Goal: Task Accomplishment & Management: Use online tool/utility

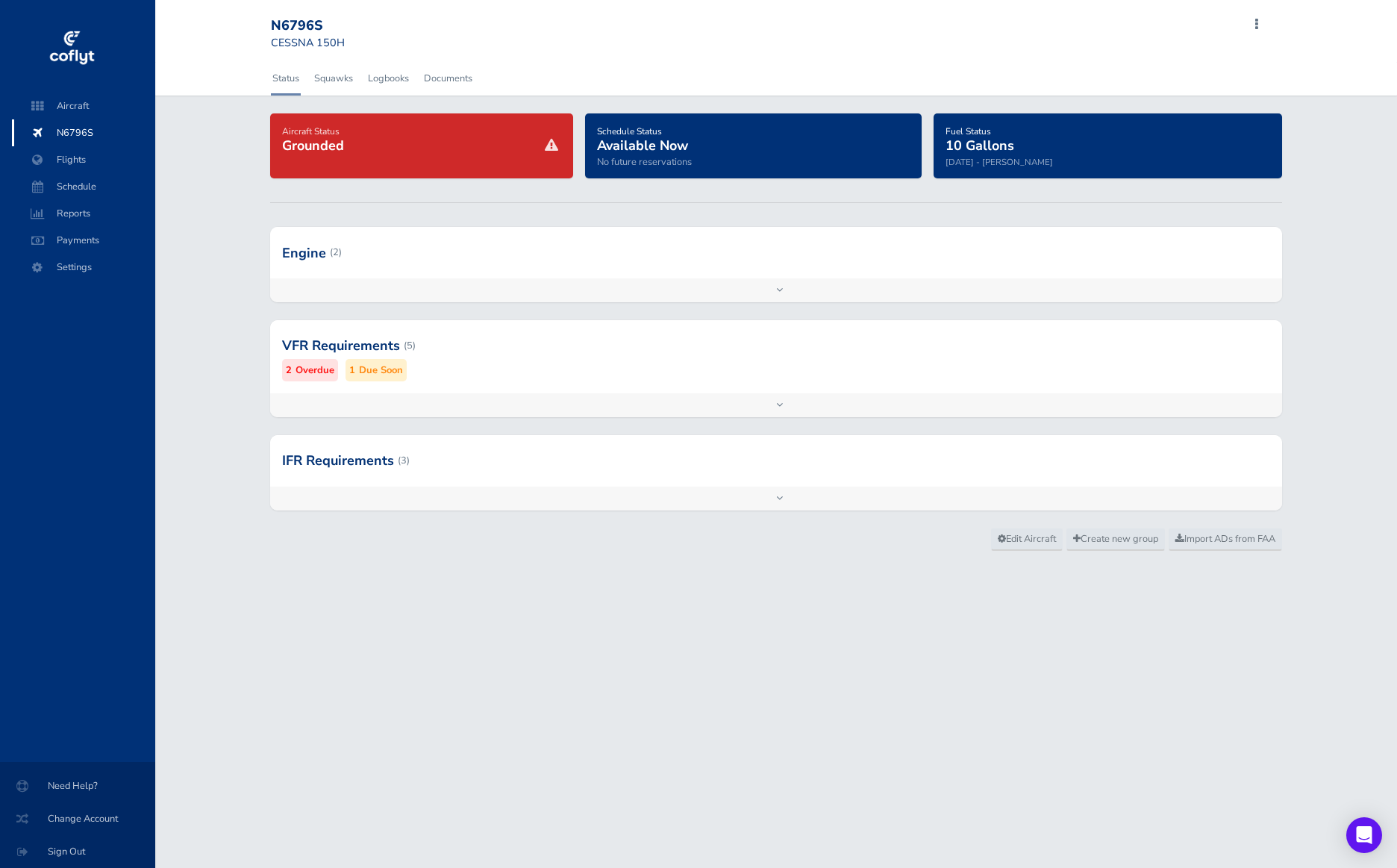
click at [323, 376] on small "Overdue" at bounding box center [315, 370] width 39 height 16
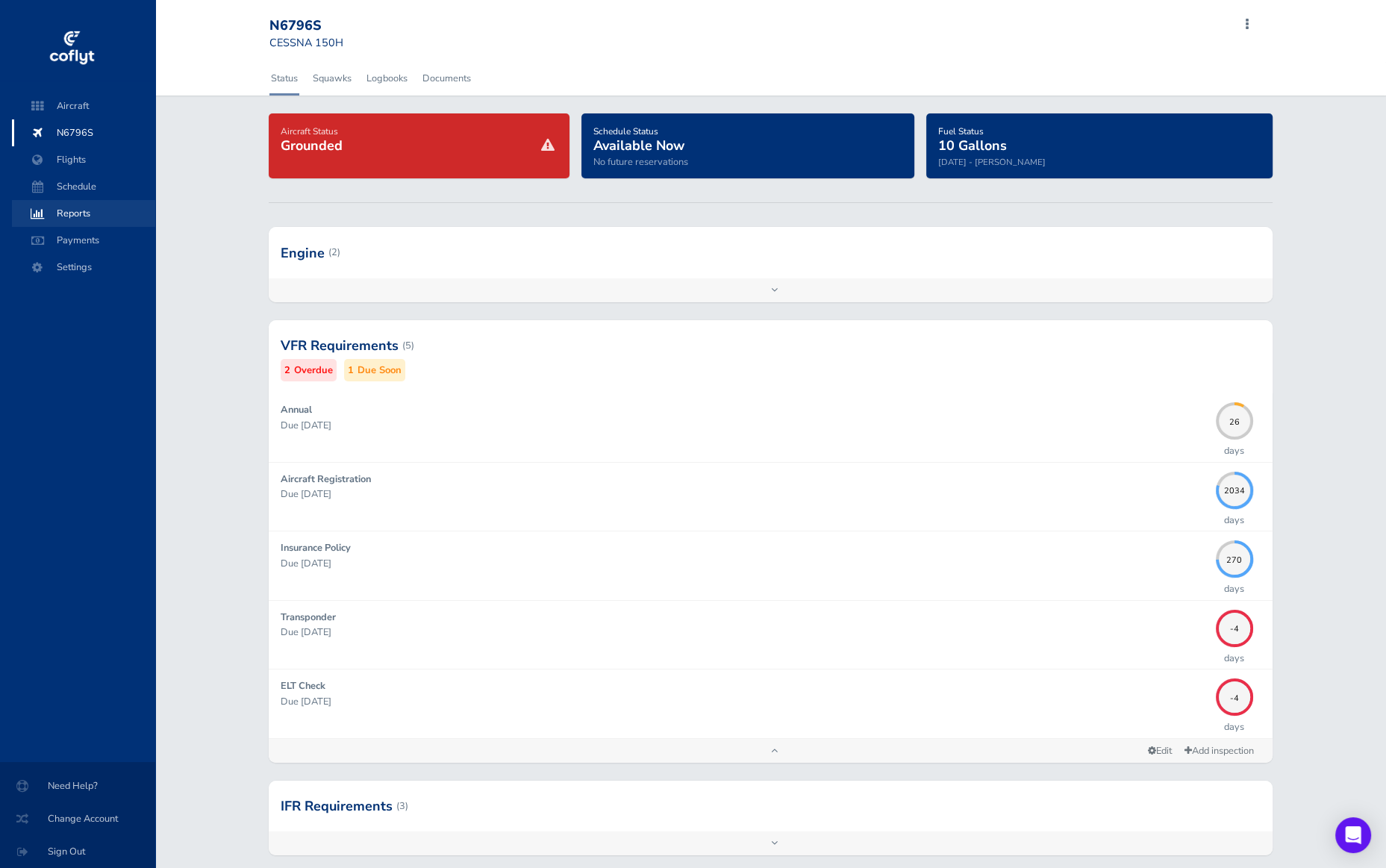
click at [91, 214] on span "Reports" at bounding box center [84, 214] width 113 height 27
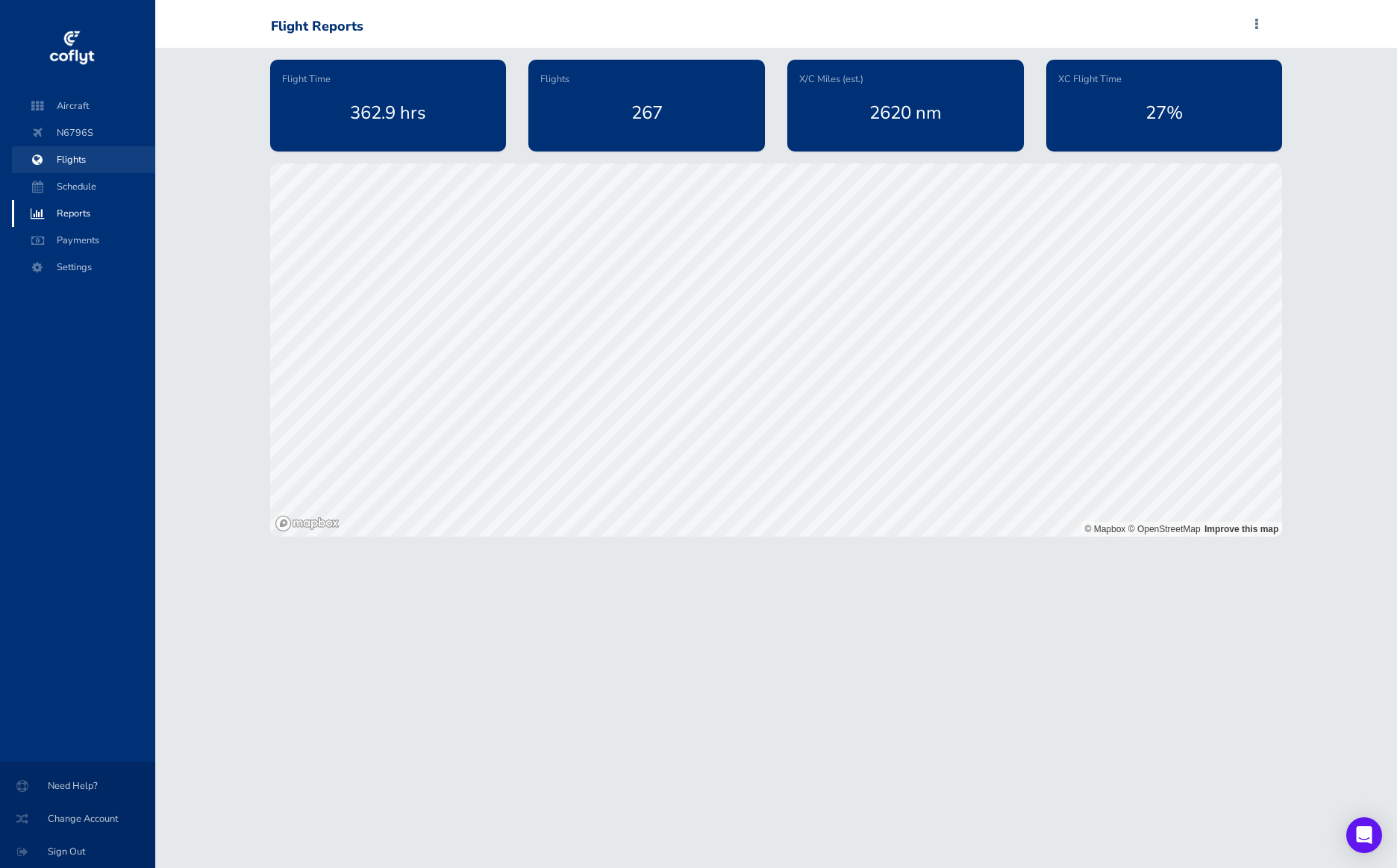
click at [72, 158] on span "Flights" at bounding box center [84, 159] width 113 height 27
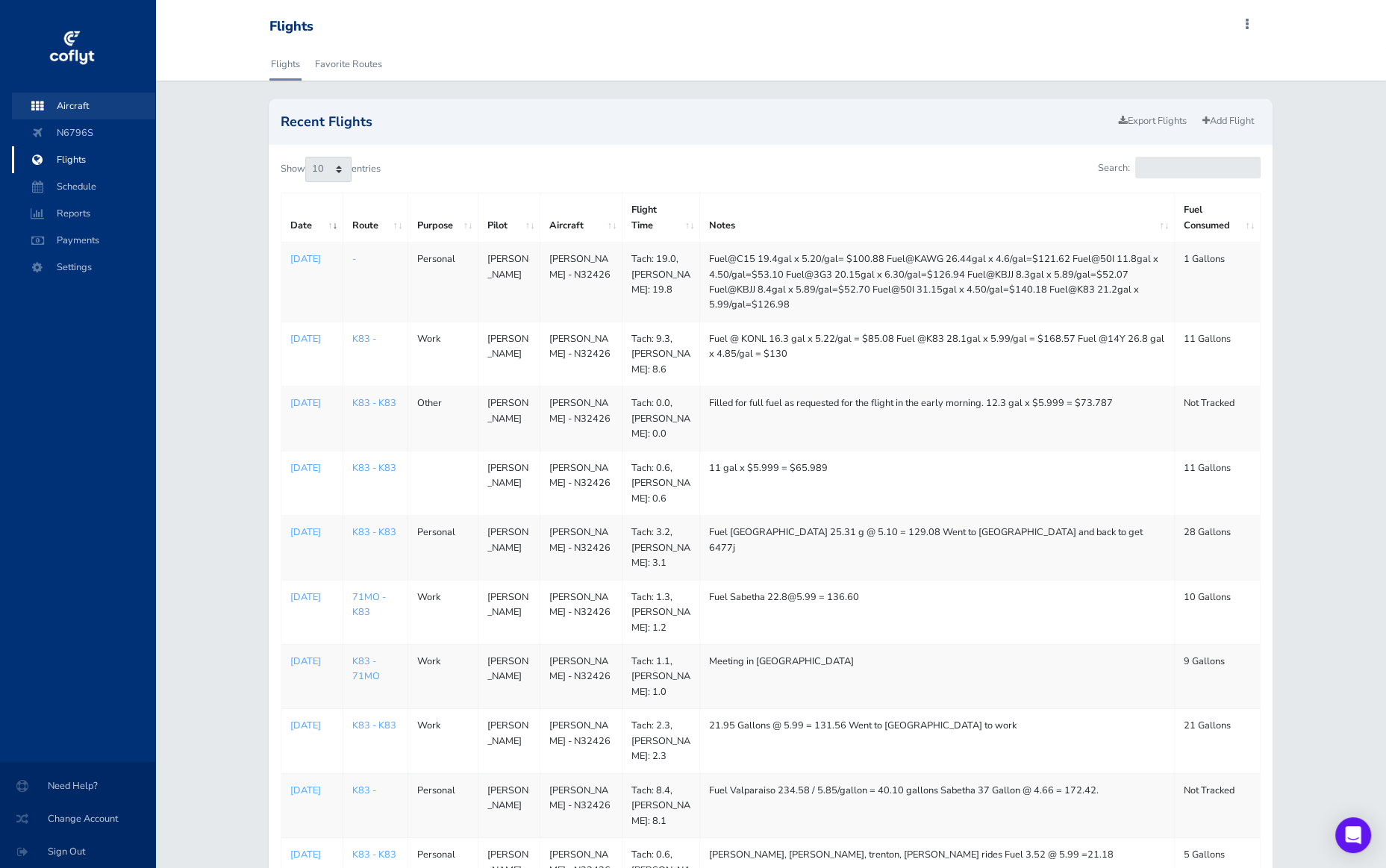
click at [75, 99] on span "Aircraft" at bounding box center [84, 106] width 113 height 27
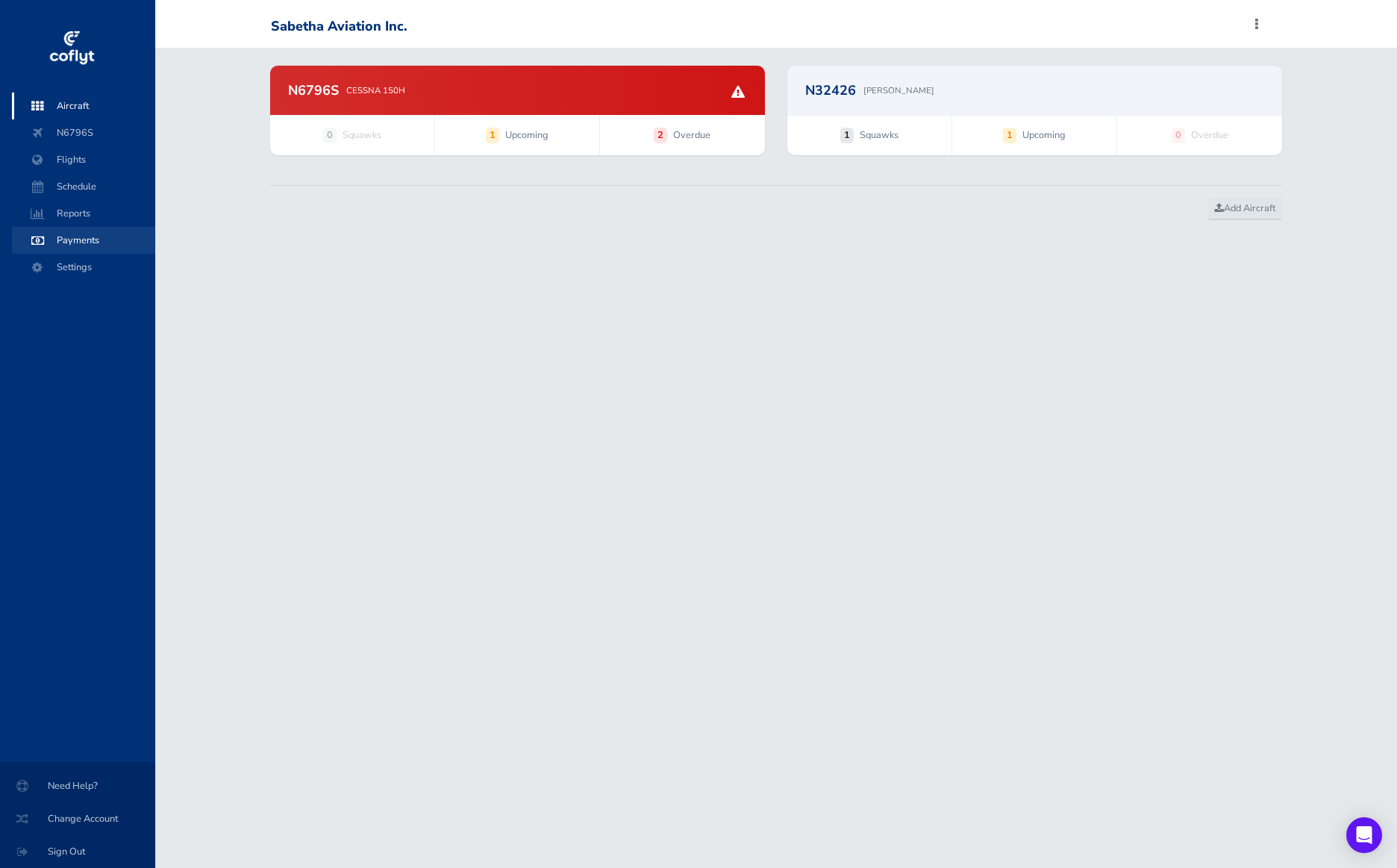
click at [56, 235] on span "Payments" at bounding box center [84, 240] width 113 height 27
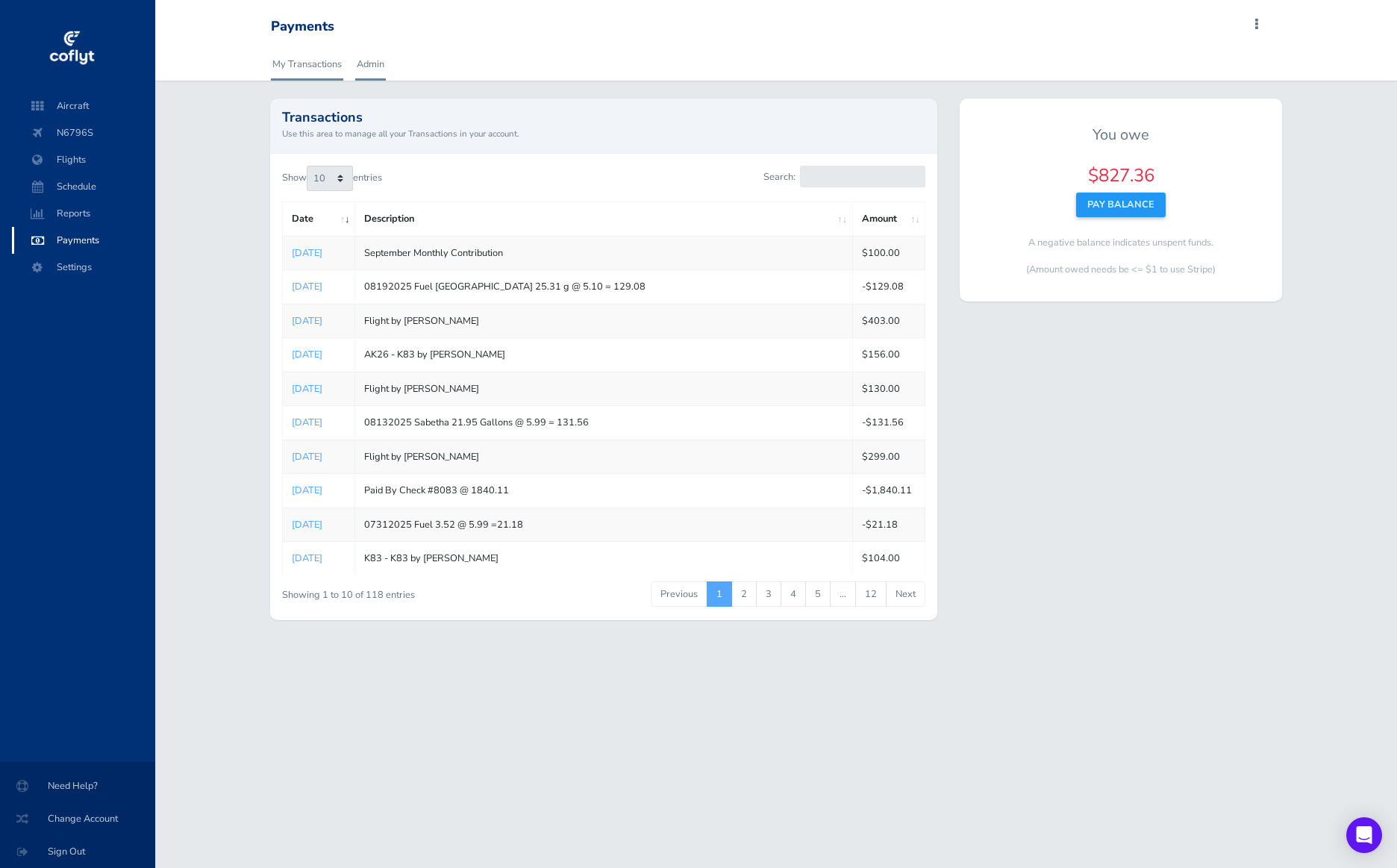
click at [364, 62] on link "Admin" at bounding box center [370, 64] width 30 height 33
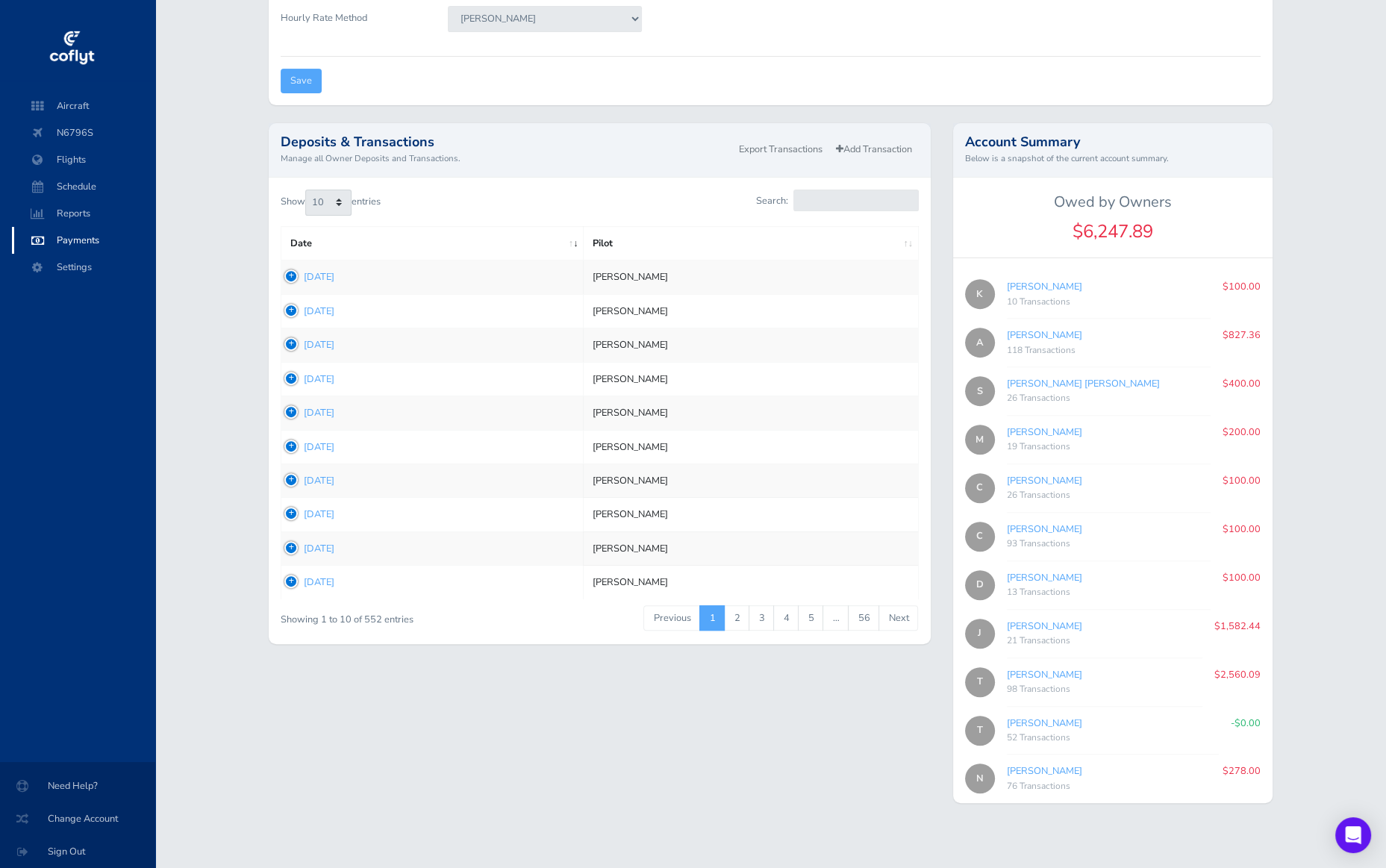
scroll to position [604, 0]
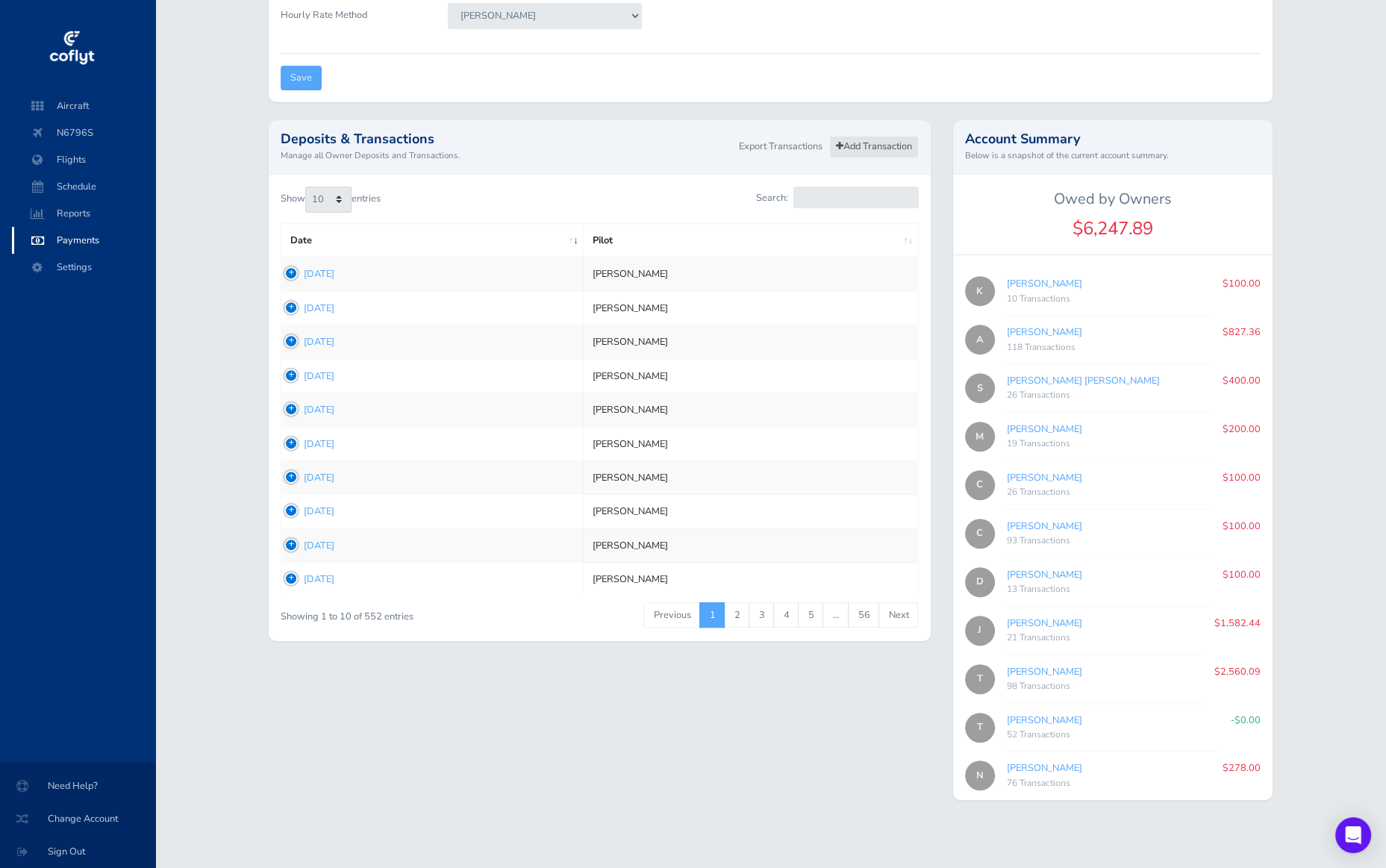
click at [883, 136] on link "Add Transaction" at bounding box center [874, 146] width 89 height 21
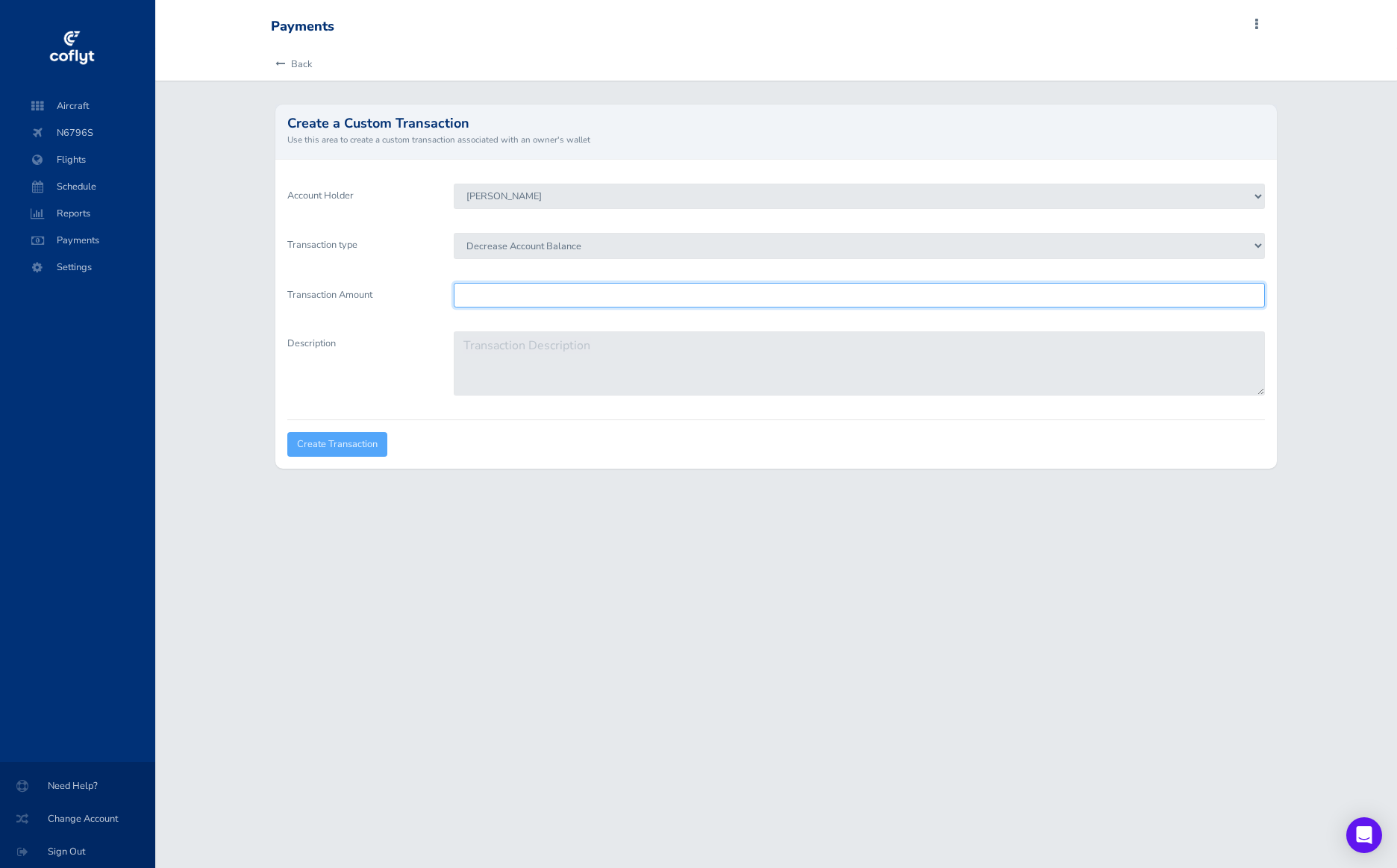
click at [608, 301] on input "Transaction Amount" at bounding box center [859, 295] width 811 height 25
type input "827.36"
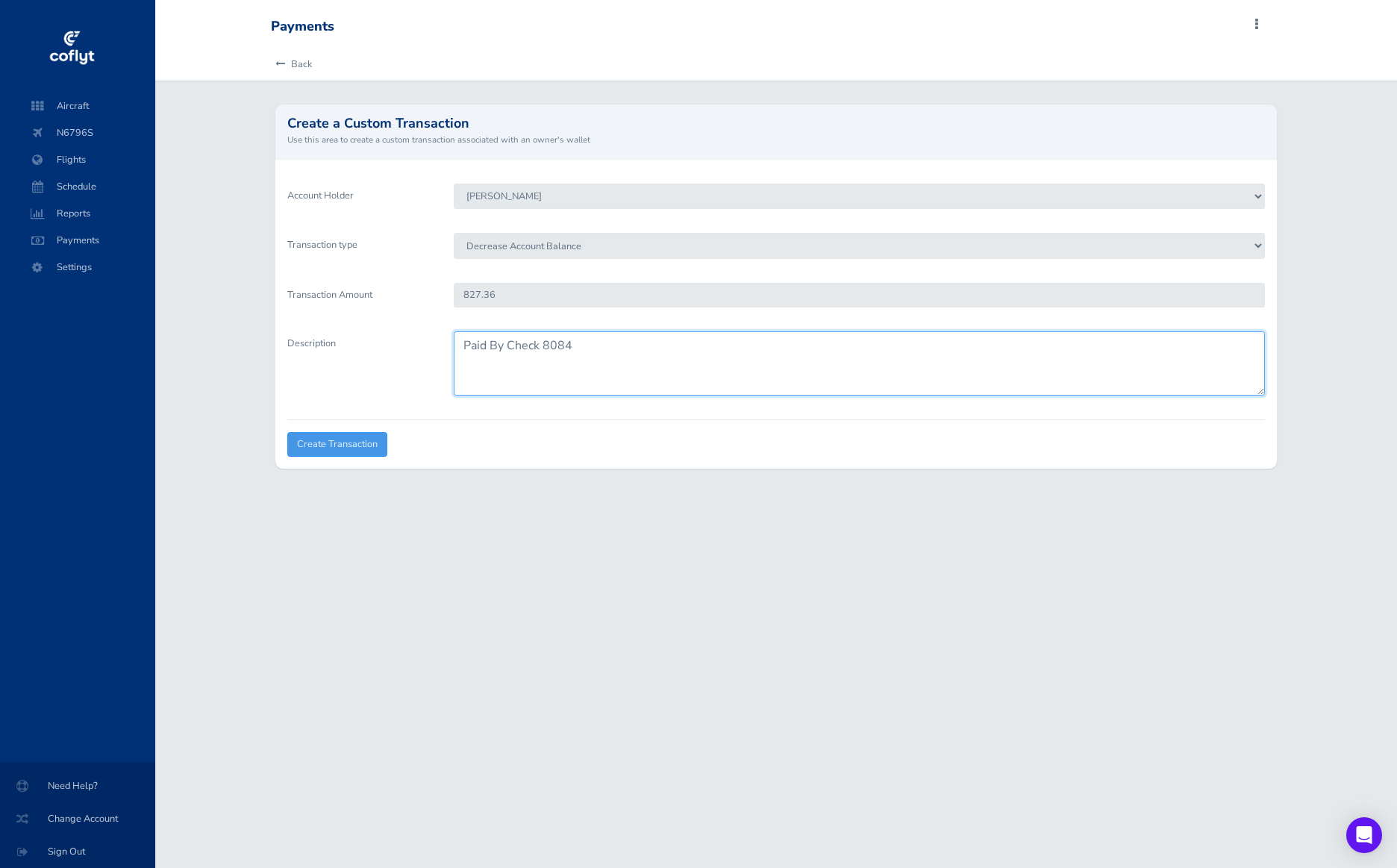
type textarea "Paid By Check 8084"
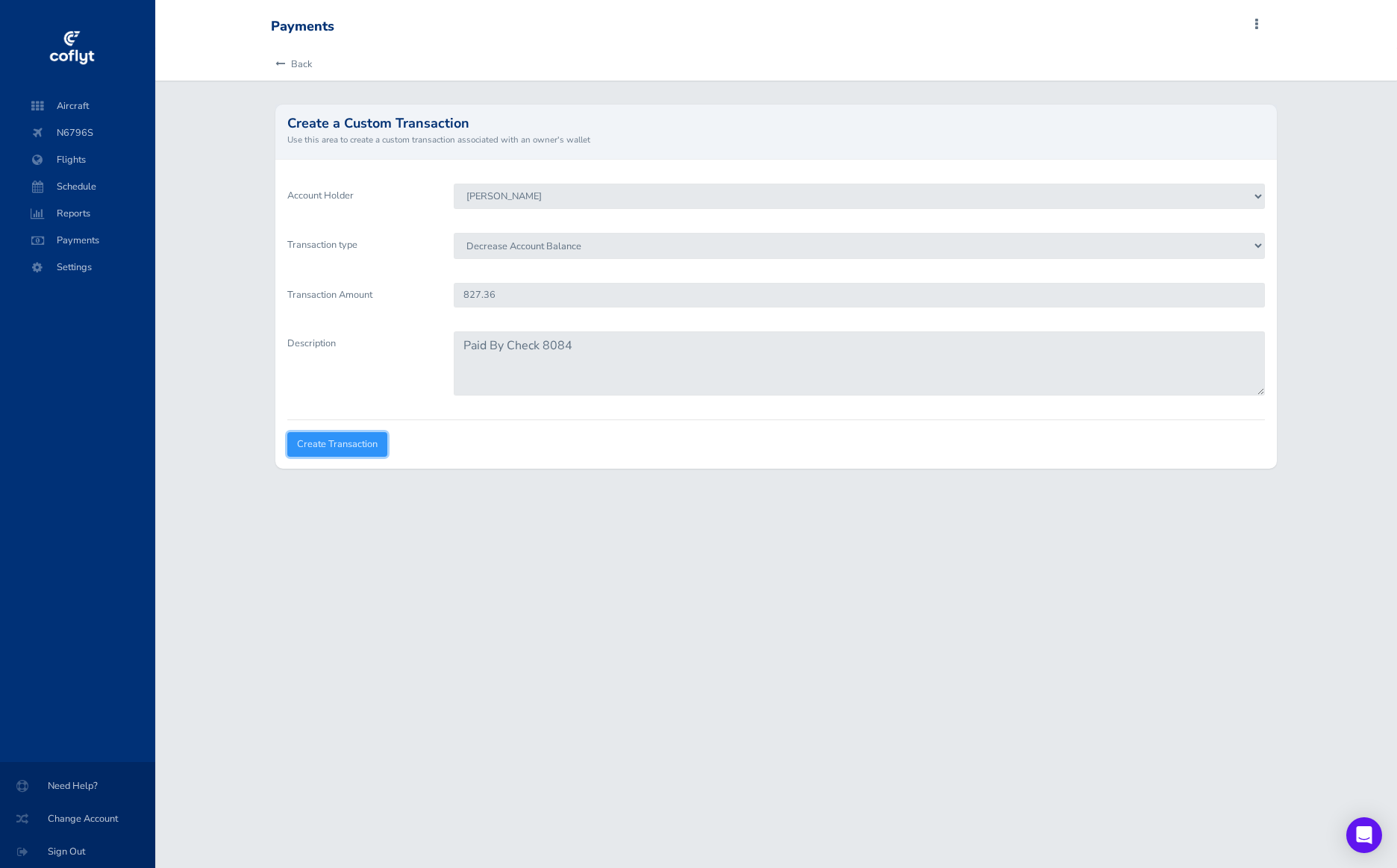
click at [329, 441] on input "Create Transaction" at bounding box center [338, 444] width 100 height 25
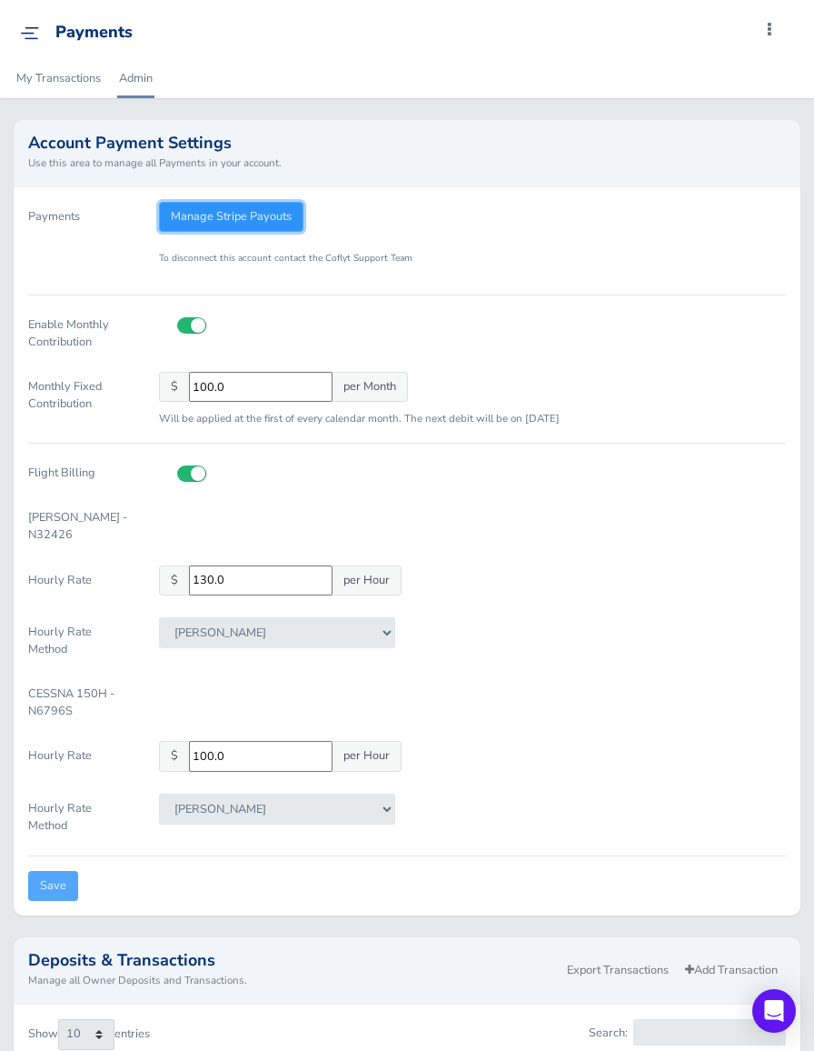
click at [205, 218] on link "Manage Stripe Payouts" at bounding box center [231, 217] width 144 height 30
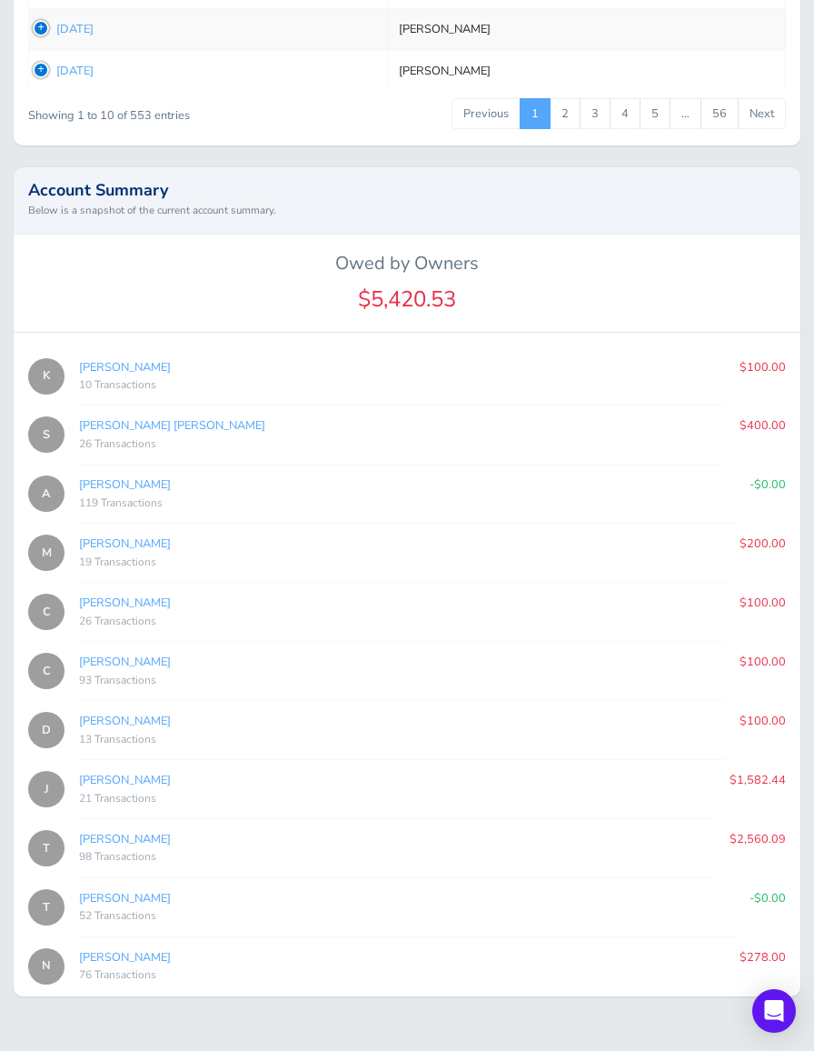
scroll to position [1451, 0]
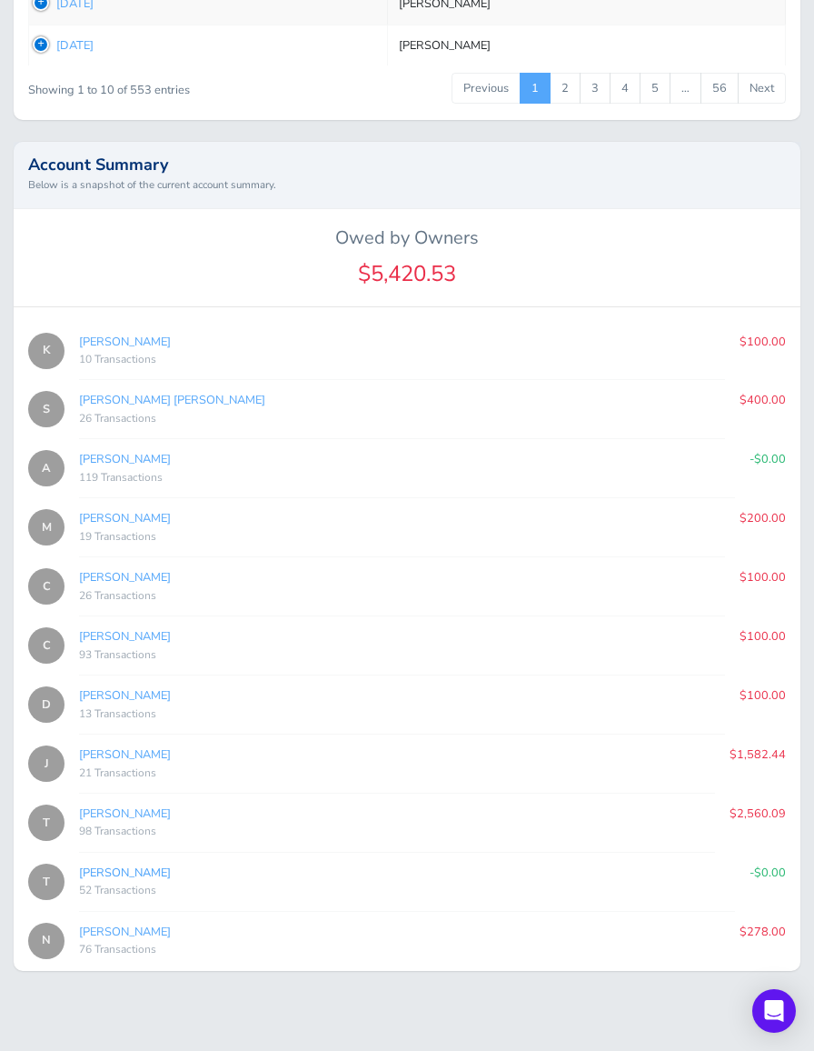
click at [140, 865] on link "[PERSON_NAME]" at bounding box center [125, 872] width 92 height 16
type input "15622166d3"
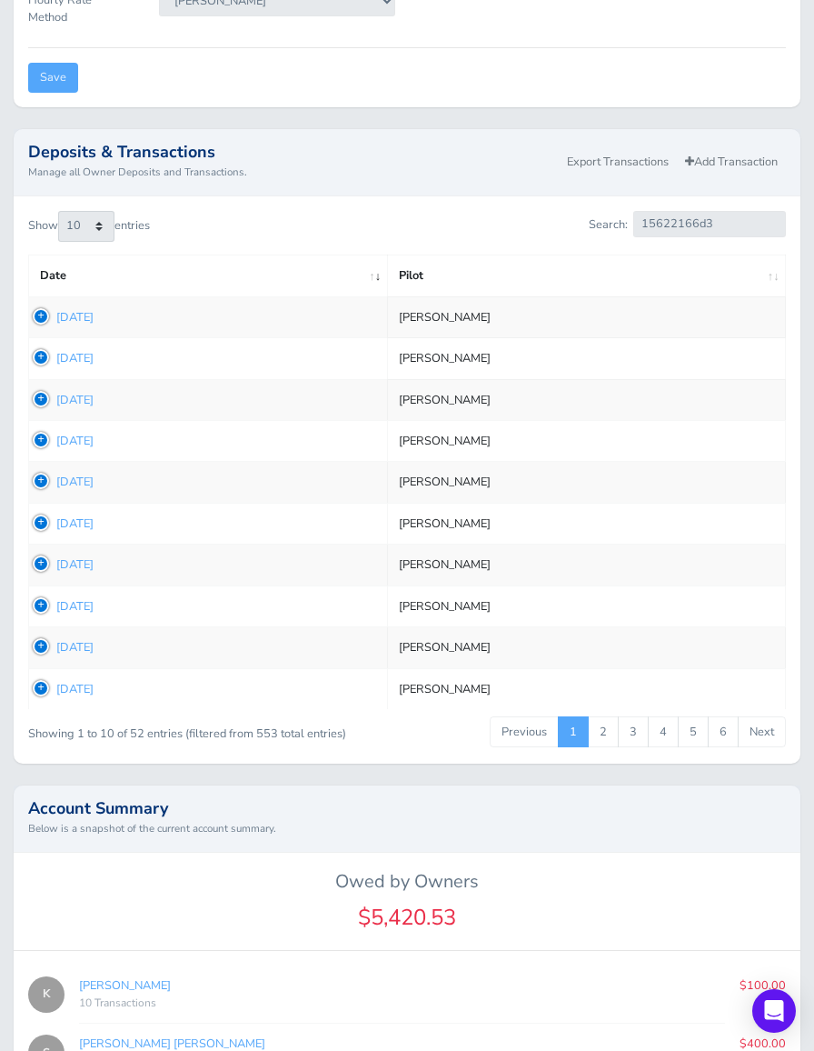
scroll to position [815, 0]
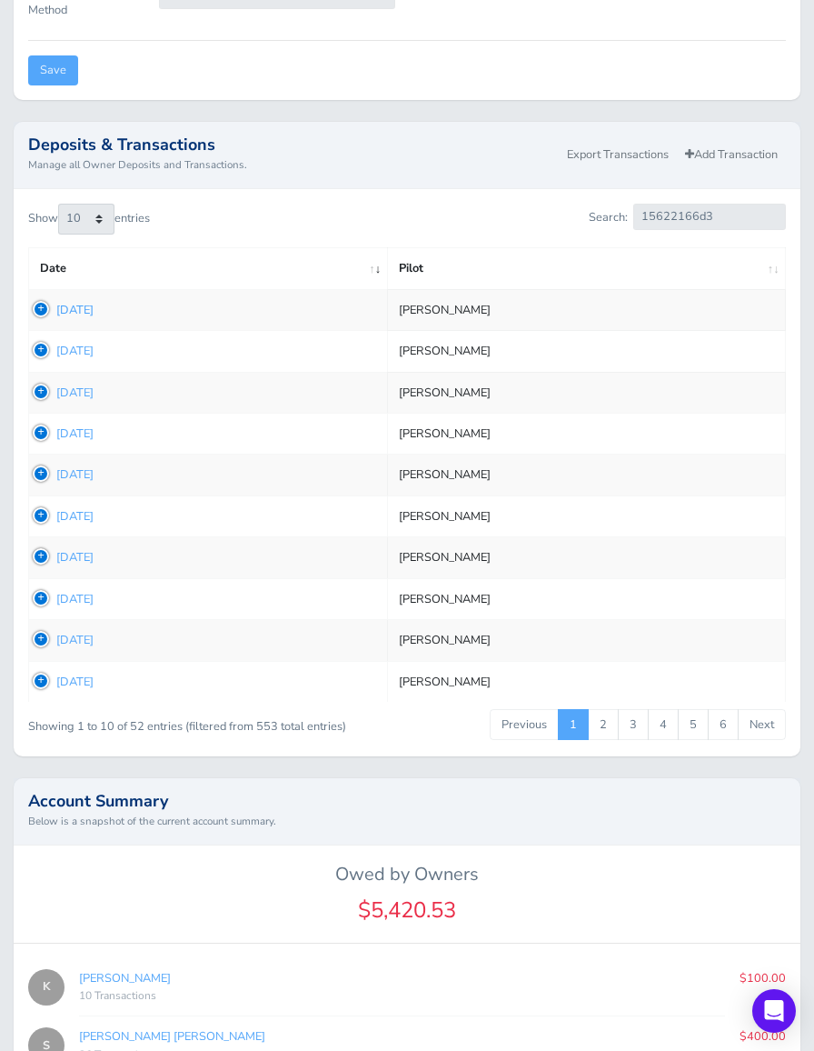
click at [94, 304] on link "Aug 31, 2025" at bounding box center [74, 310] width 37 height 16
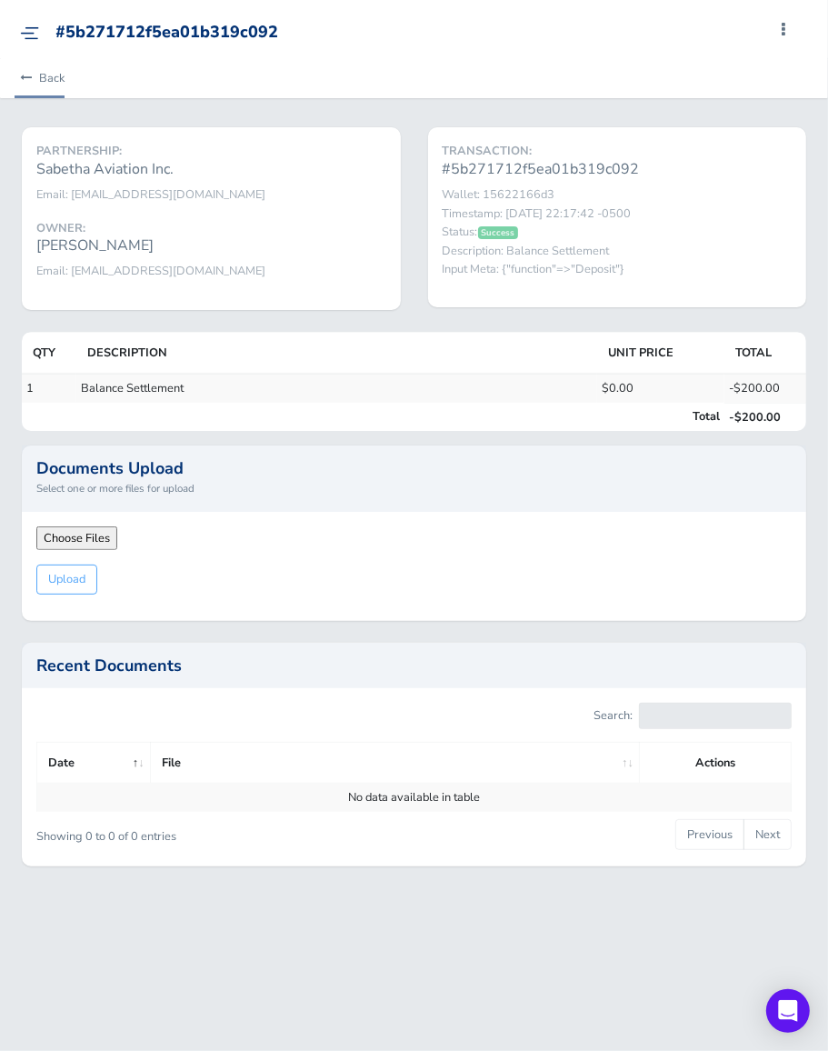
click at [55, 75] on link "Back" at bounding box center [40, 78] width 50 height 40
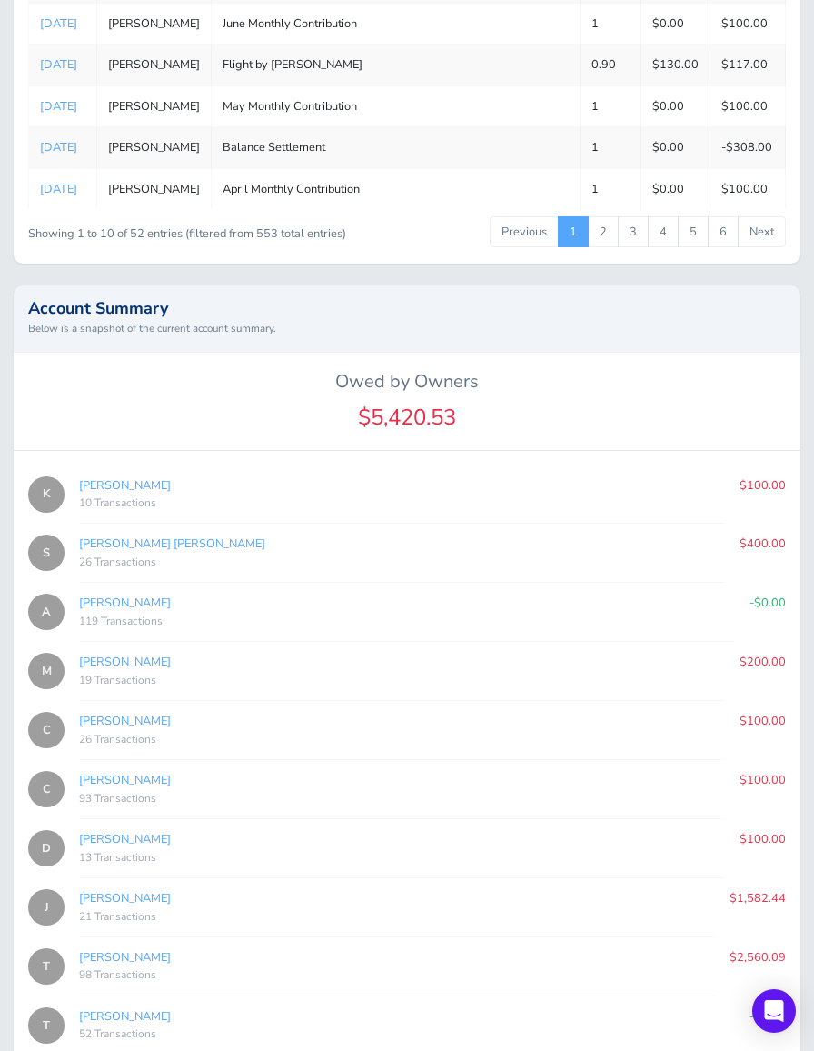
scroll to position [1451, 0]
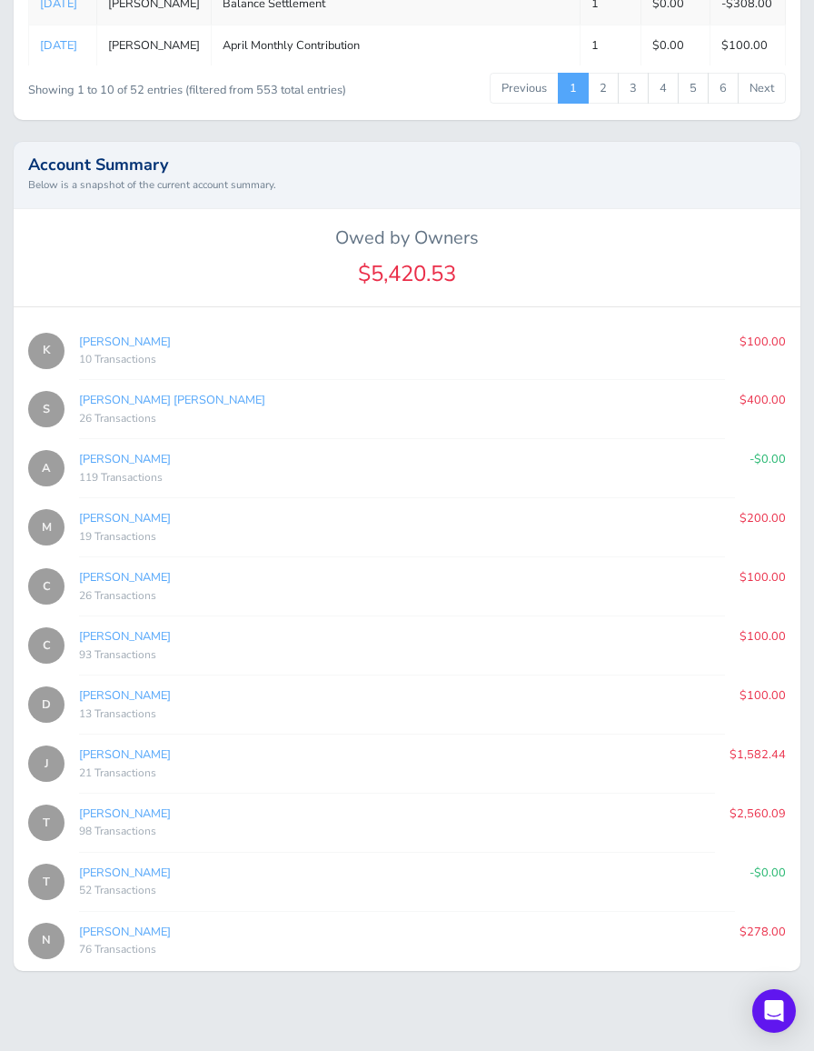
click at [702, 509] on div "[PERSON_NAME] 19 Transactions" at bounding box center [402, 527] width 646 height 37
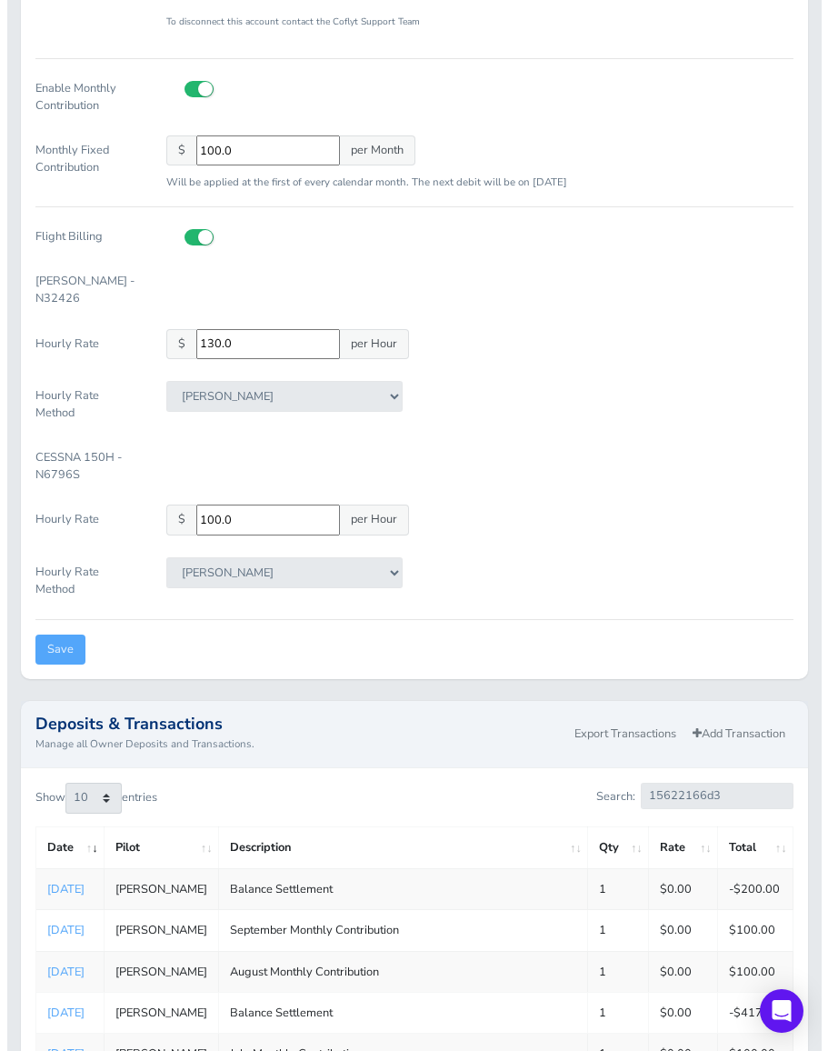
scroll to position [0, 0]
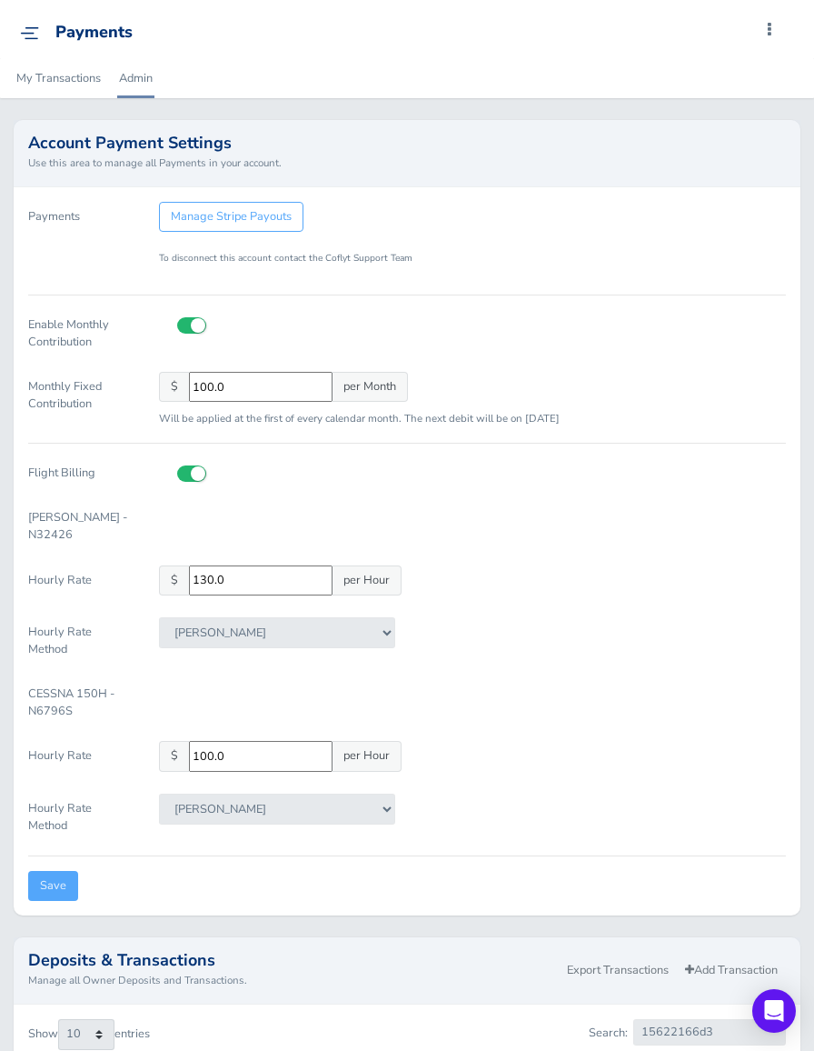
click at [21, 31] on img at bounding box center [29, 33] width 19 height 14
